Goal: Book appointment/travel/reservation

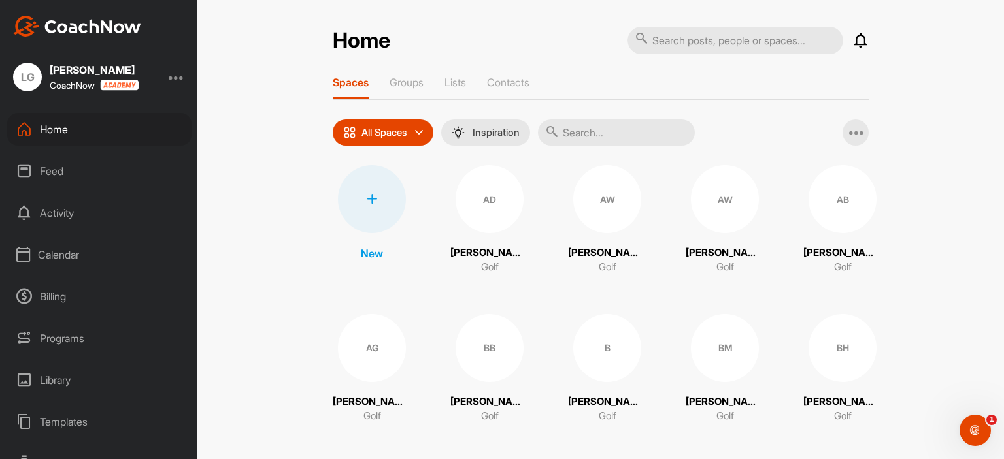
click at [69, 261] on div "Calendar" at bounding box center [99, 255] width 184 height 33
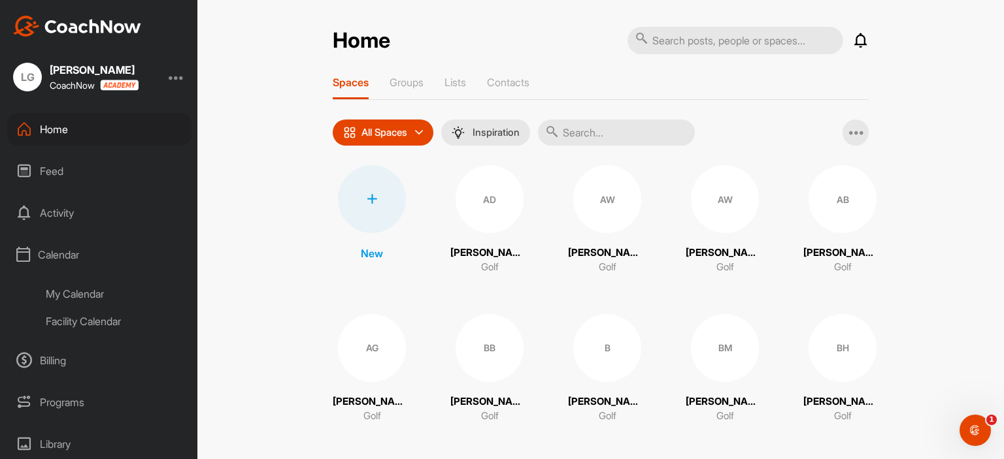
click at [88, 293] on div "My Calendar" at bounding box center [114, 293] width 155 height 27
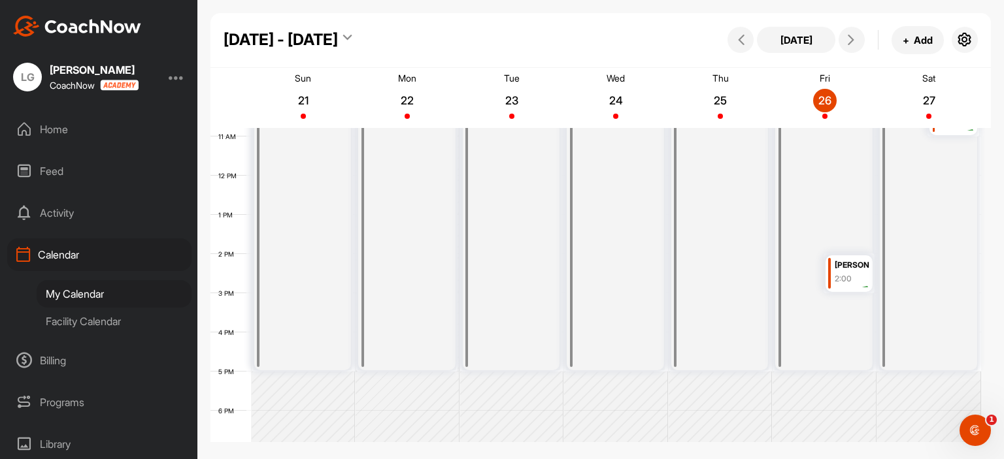
scroll to position [358, 0]
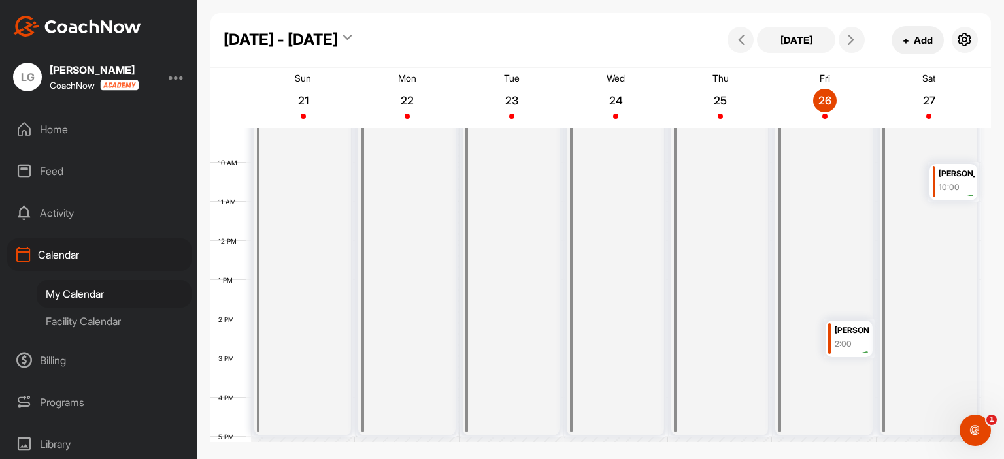
click at [900, 41] on button "+ Add" at bounding box center [917, 40] width 52 height 28
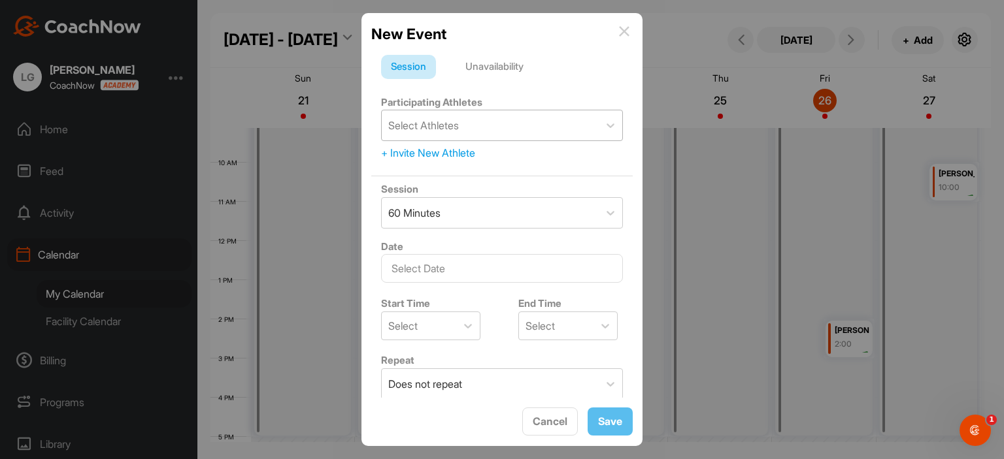
click at [482, 122] on div "Select Athletes" at bounding box center [490, 125] width 217 height 30
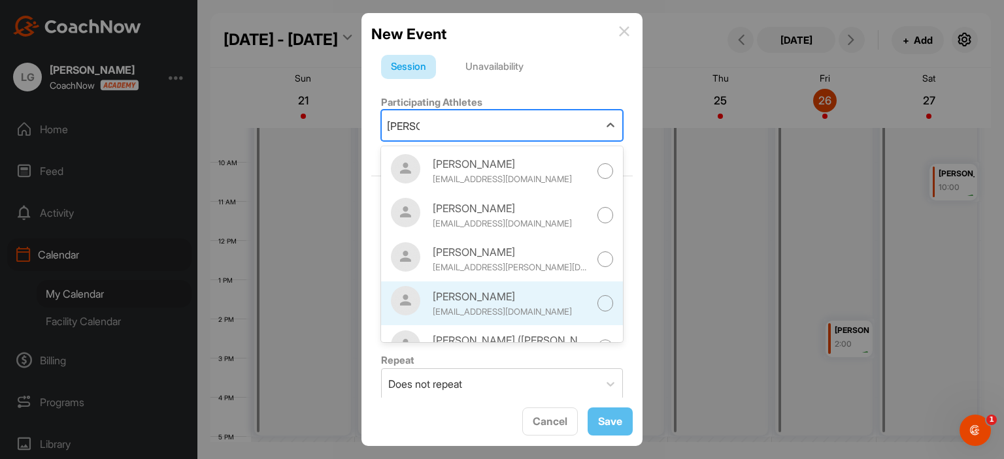
scroll to position [73, 0]
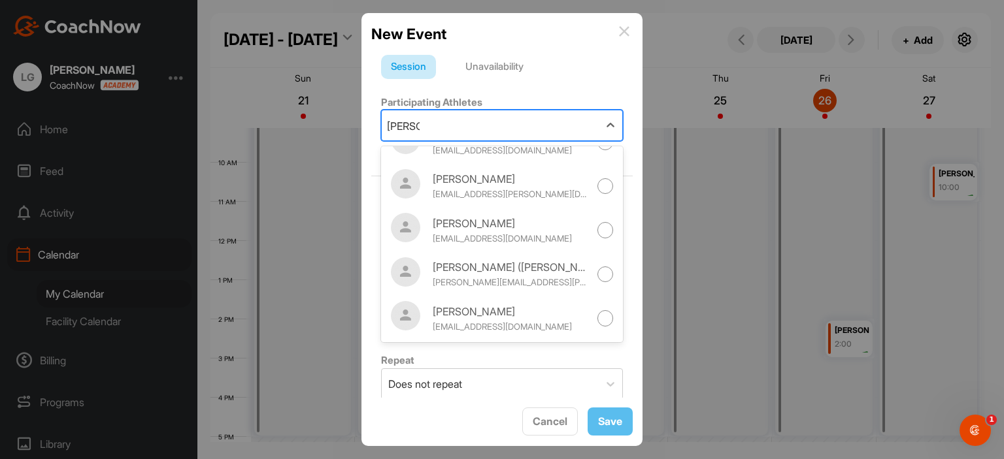
type input "[PERSON_NAME]"
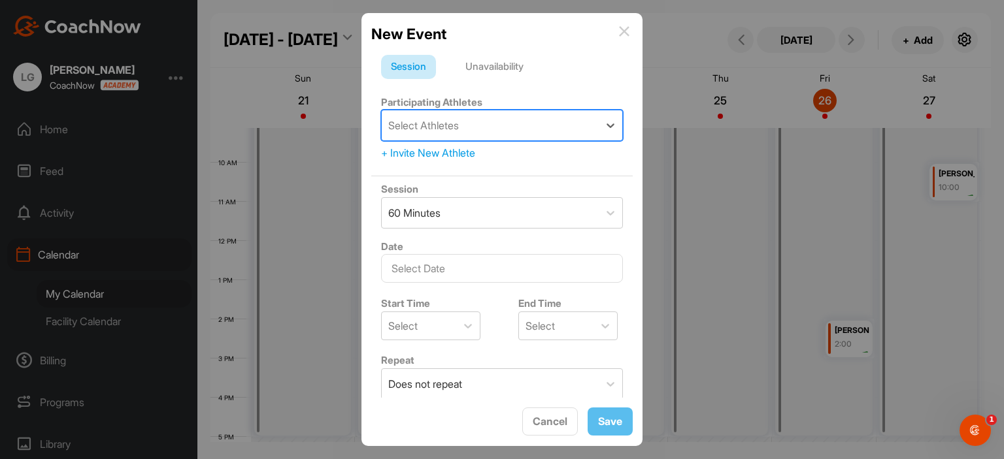
click at [466, 117] on div "Select Athletes" at bounding box center [490, 125] width 217 height 30
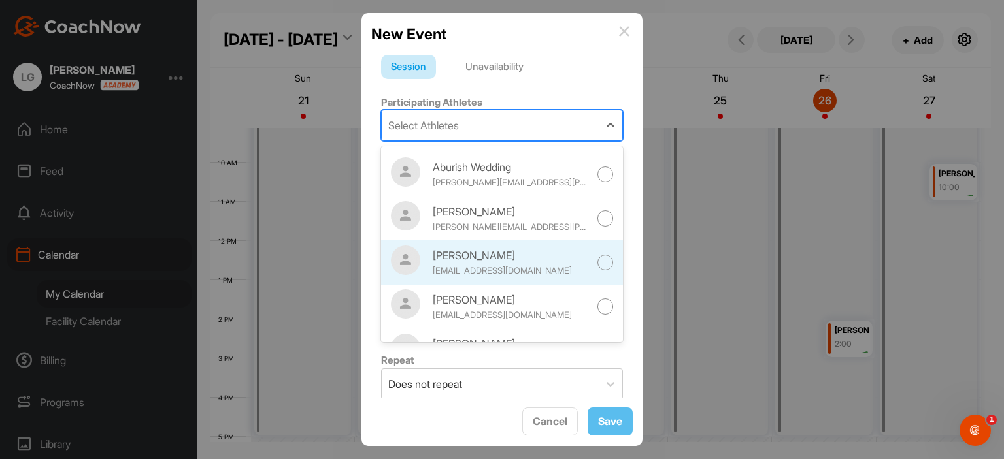
scroll to position [0, 0]
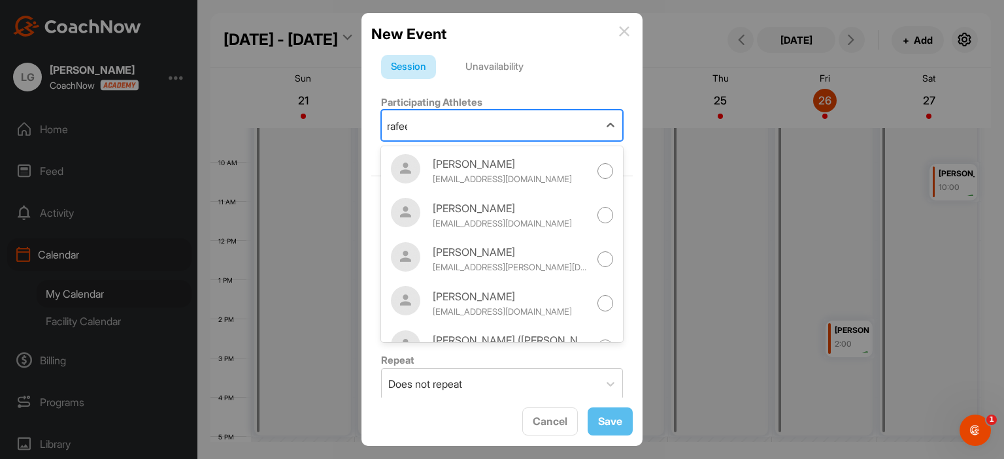
type input "[PERSON_NAME]"
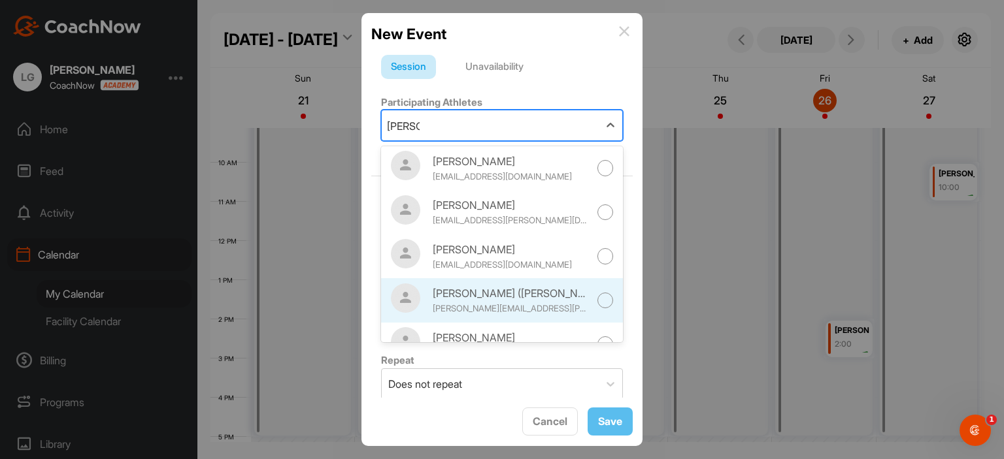
scroll to position [65, 0]
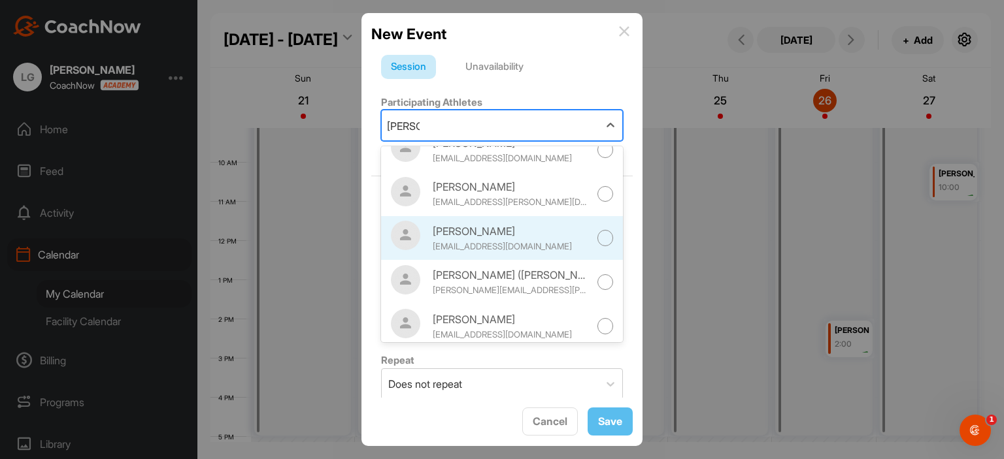
click at [597, 235] on div at bounding box center [605, 238] width 16 height 16
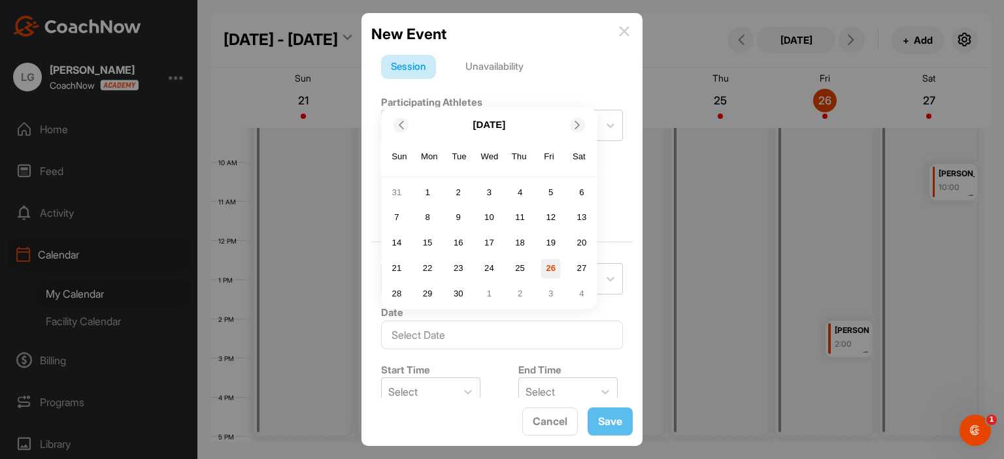
click at [552, 269] on div "26" at bounding box center [551, 269] width 20 height 20
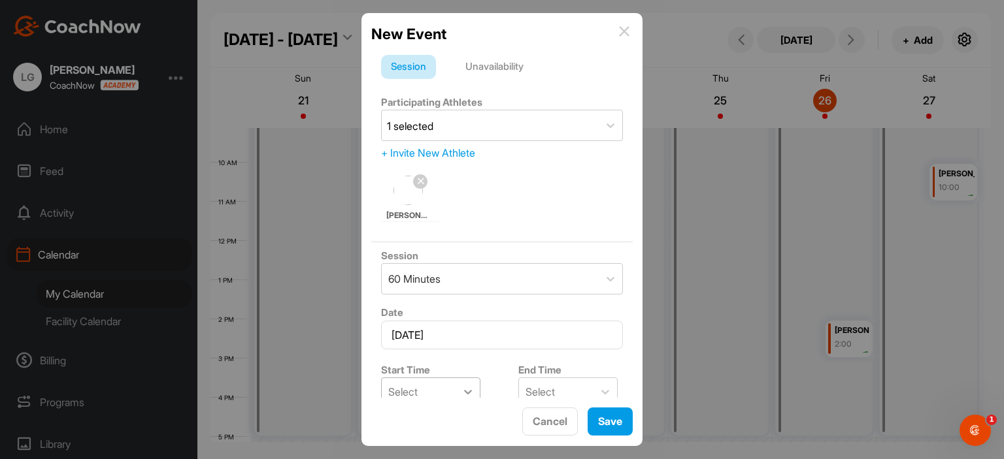
scroll to position [196, 0]
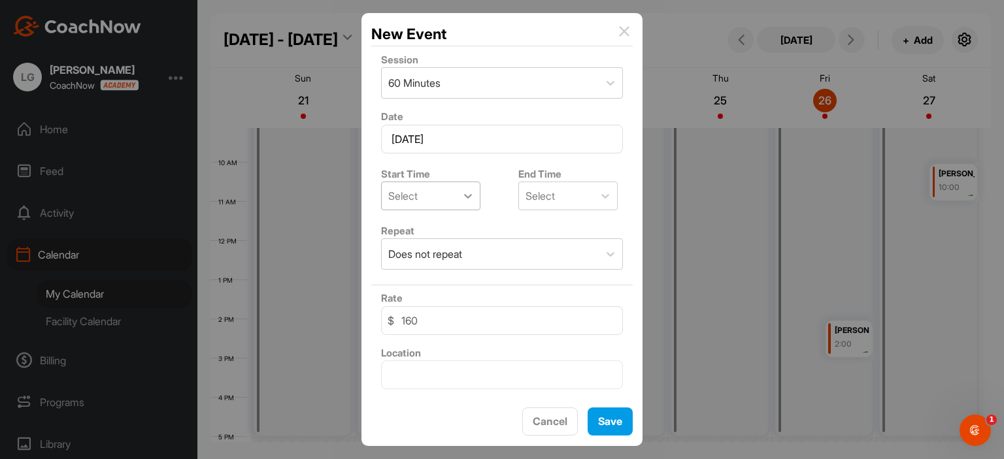
click at [457, 193] on div at bounding box center [468, 196] width 24 height 24
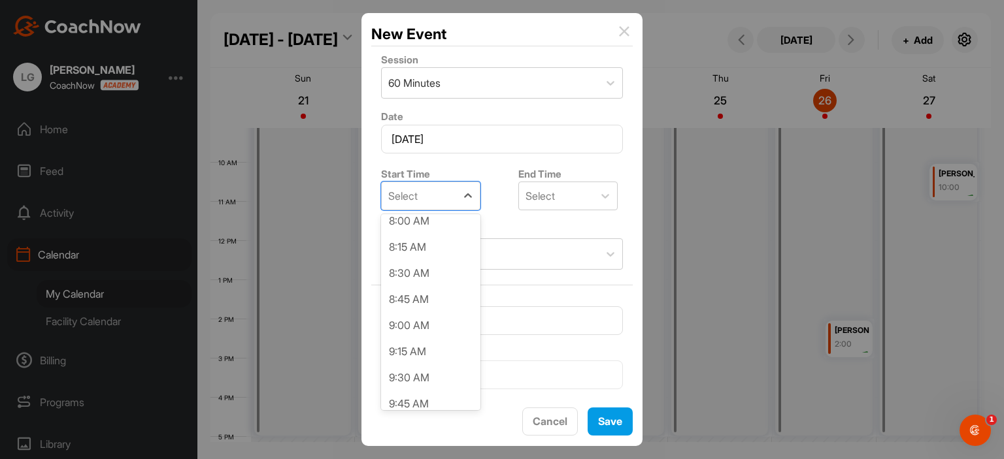
scroll to position [872, 0]
click at [452, 401] on div "10:00 AM" at bounding box center [430, 404] width 99 height 26
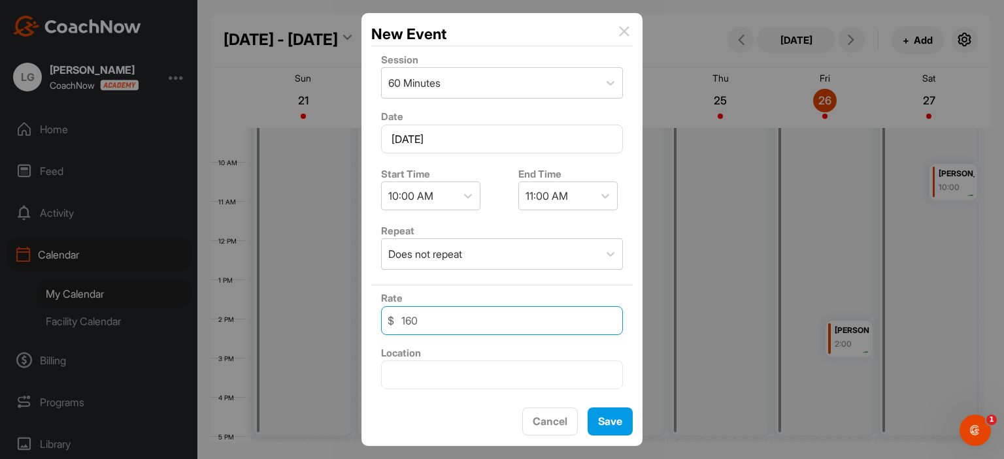
click at [429, 324] on input "160" at bounding box center [502, 321] width 242 height 29
type input "180"
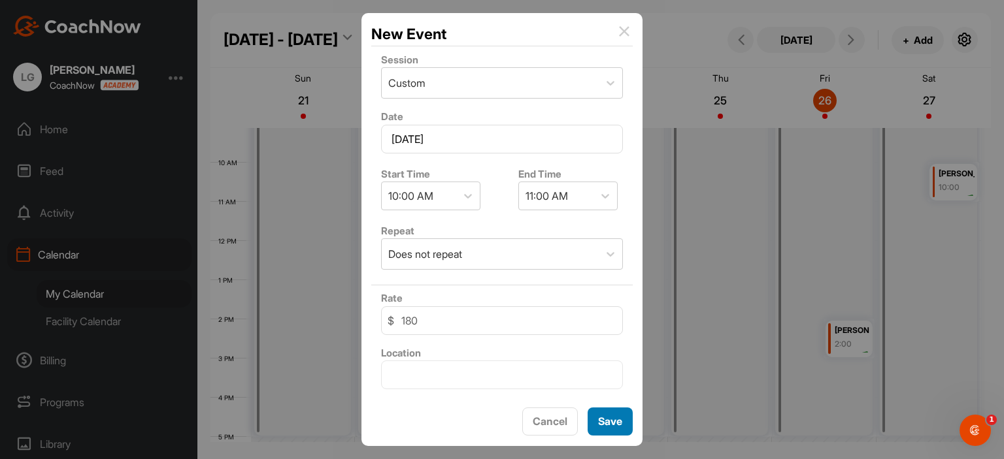
click at [606, 418] on span "Save" at bounding box center [610, 421] width 24 height 13
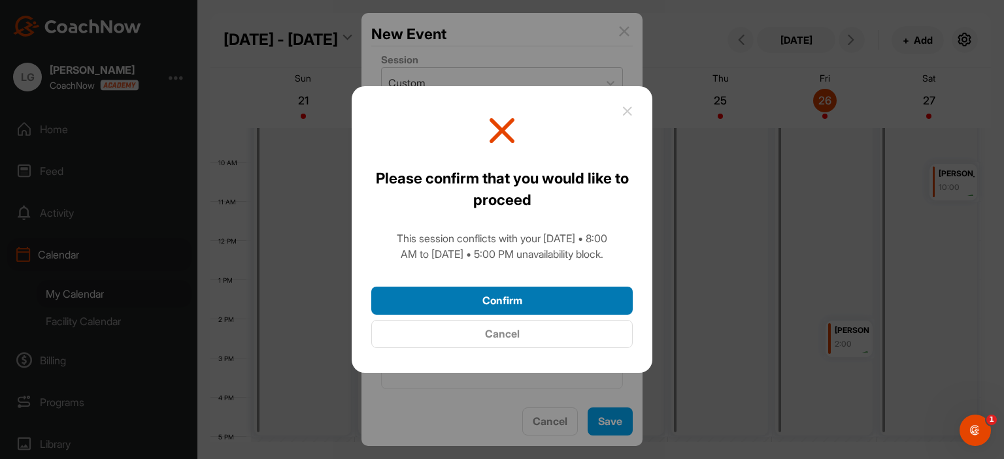
click at [584, 297] on button "Confirm" at bounding box center [501, 301] width 261 height 28
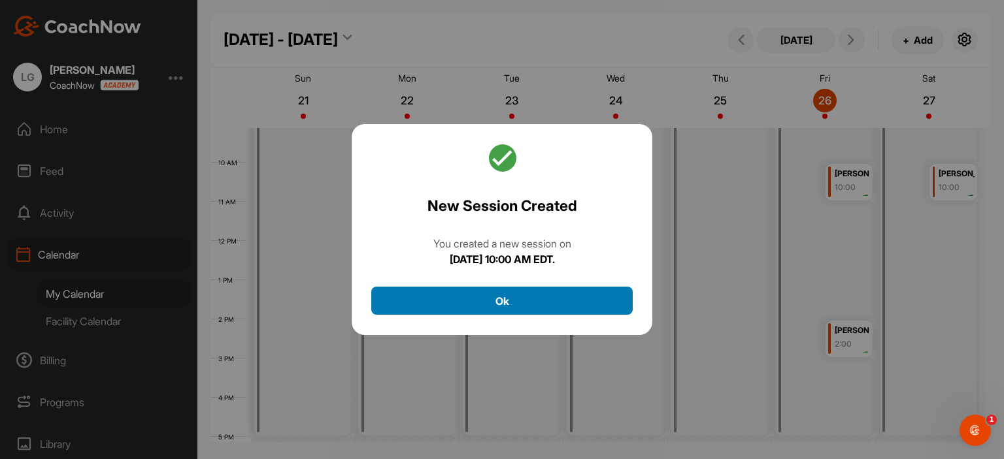
click at [597, 295] on button "Ok" at bounding box center [501, 301] width 261 height 28
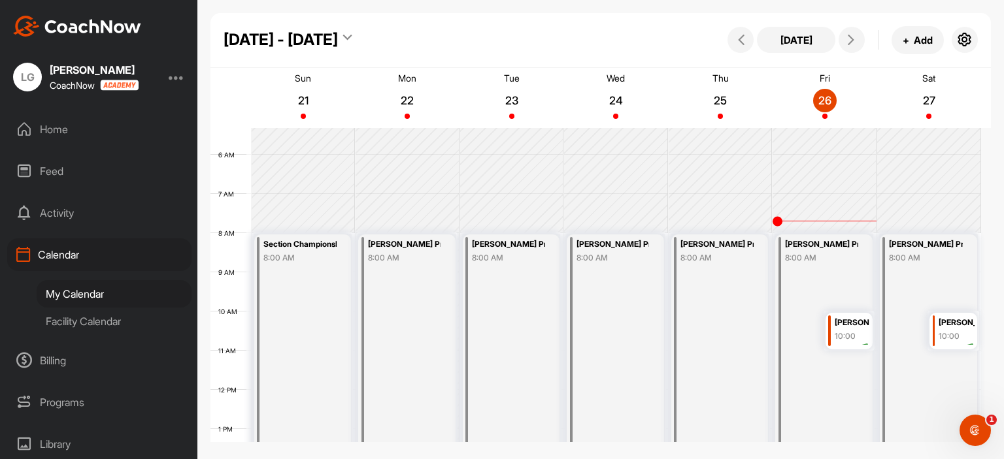
scroll to position [31, 0]
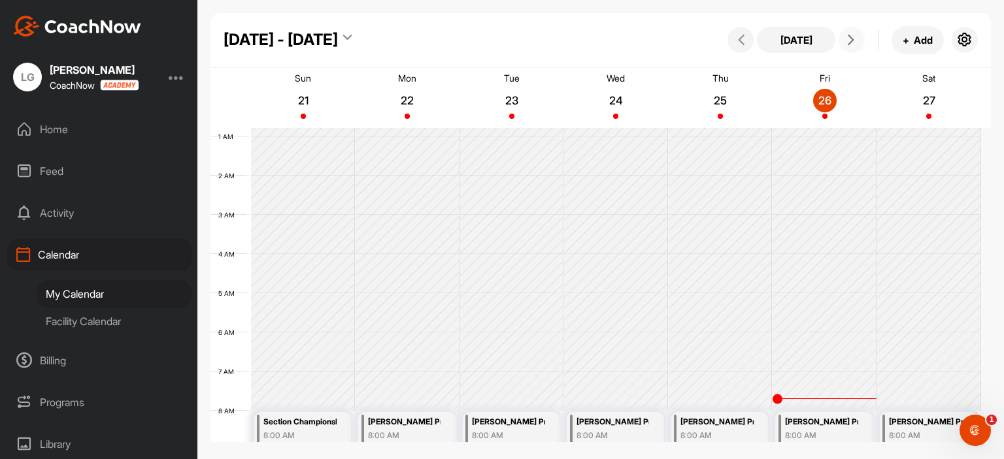
click at [847, 37] on icon at bounding box center [851, 40] width 10 height 10
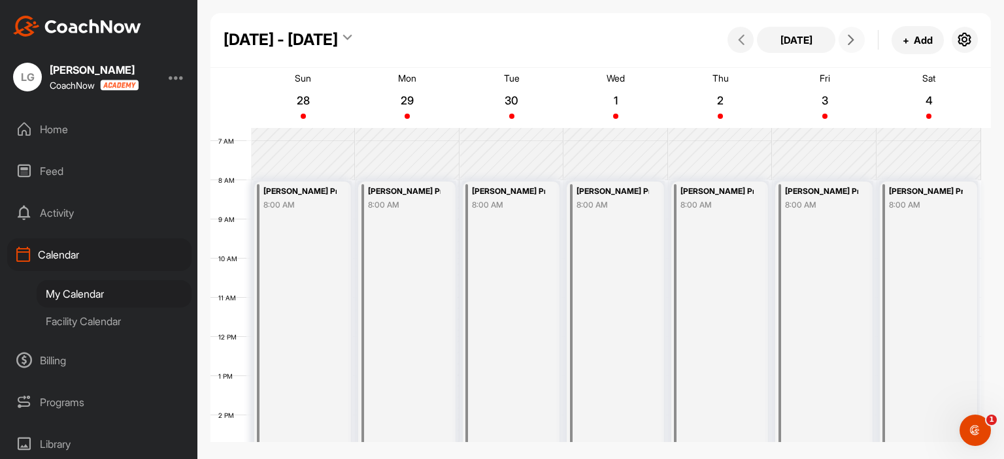
scroll to position [292, 0]
